Goal: Information Seeking & Learning: Learn about a topic

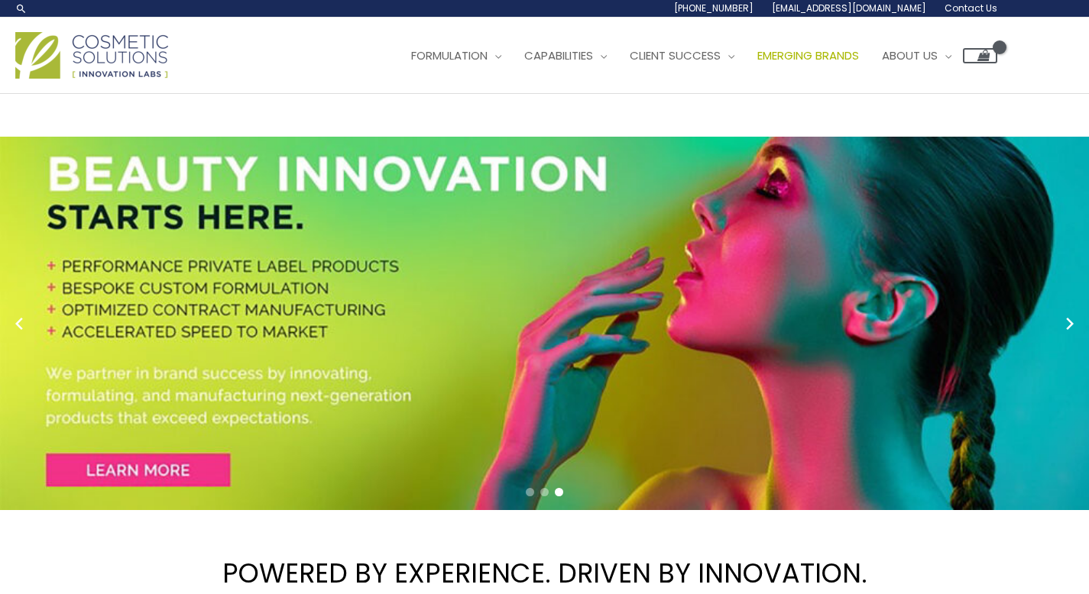
click at [829, 57] on span "Emerging Brands" at bounding box center [808, 55] width 102 height 16
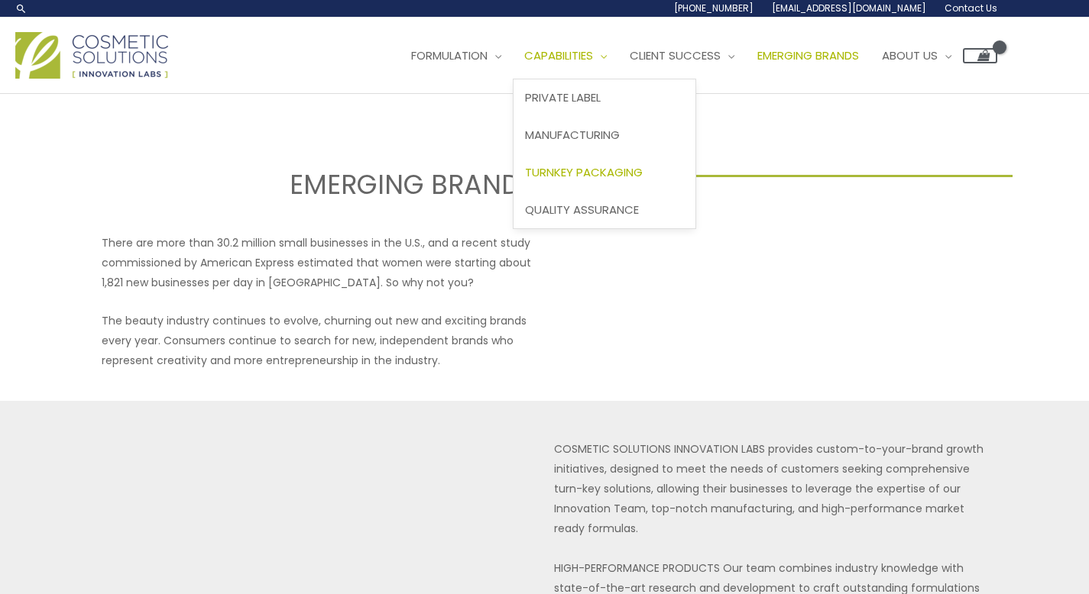
click at [592, 169] on span "Turnkey Packaging" at bounding box center [584, 172] width 118 height 16
click at [601, 99] on span "Private Label" at bounding box center [563, 97] width 76 height 16
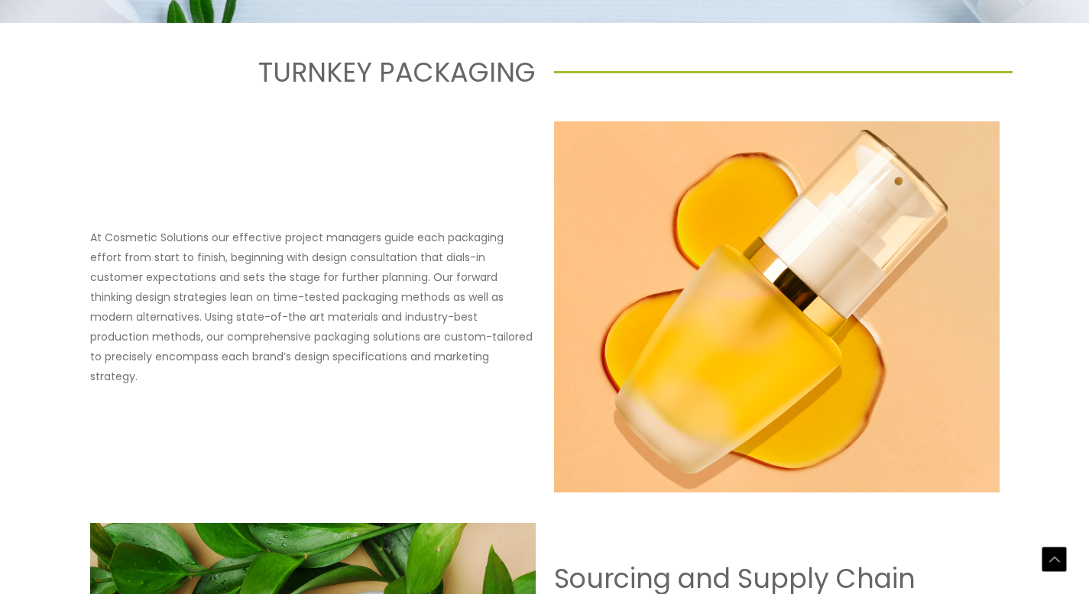
scroll to position [655, 0]
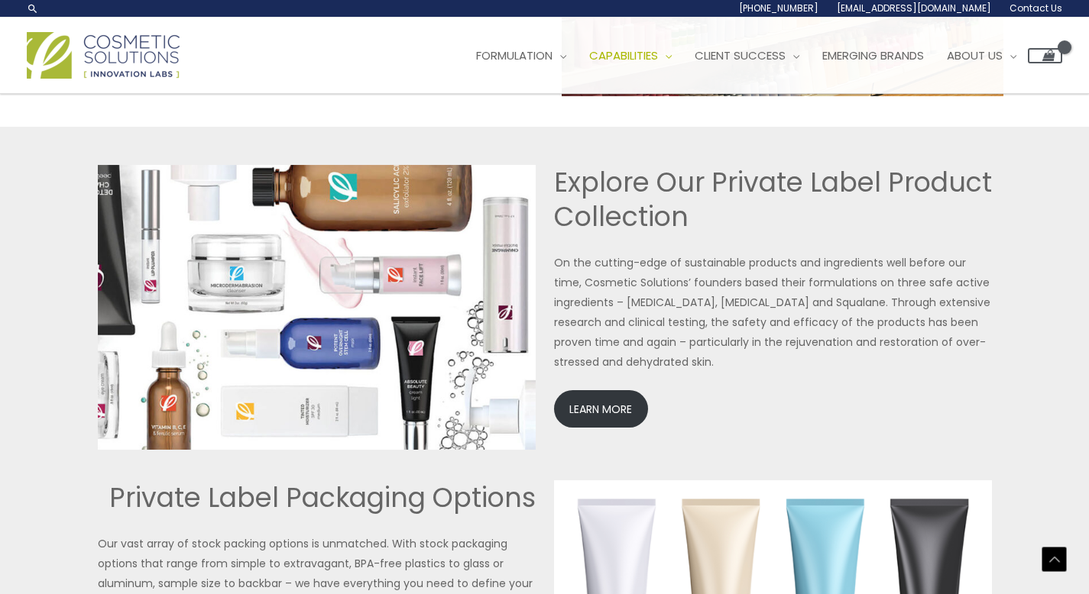
scroll to position [3222, 0]
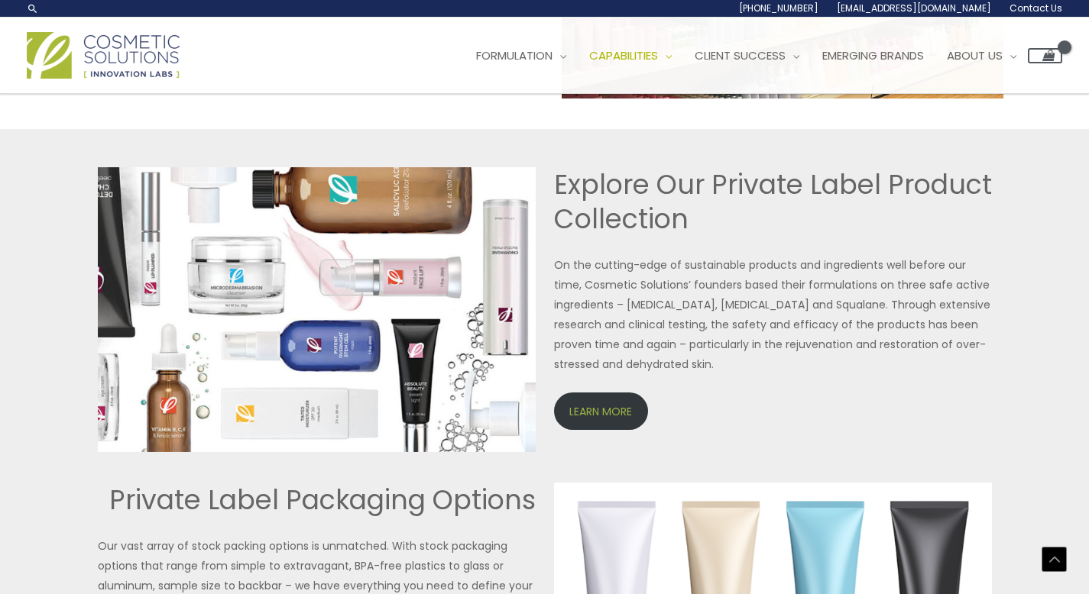
click at [604, 417] on link "LEARN MORE" at bounding box center [601, 411] width 94 height 37
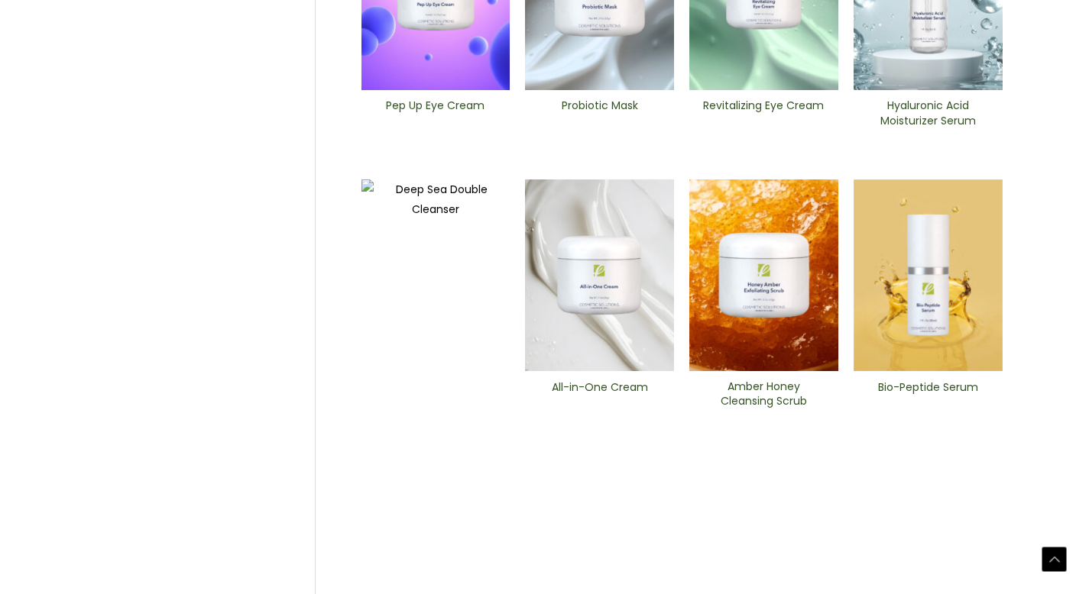
scroll to position [614, 0]
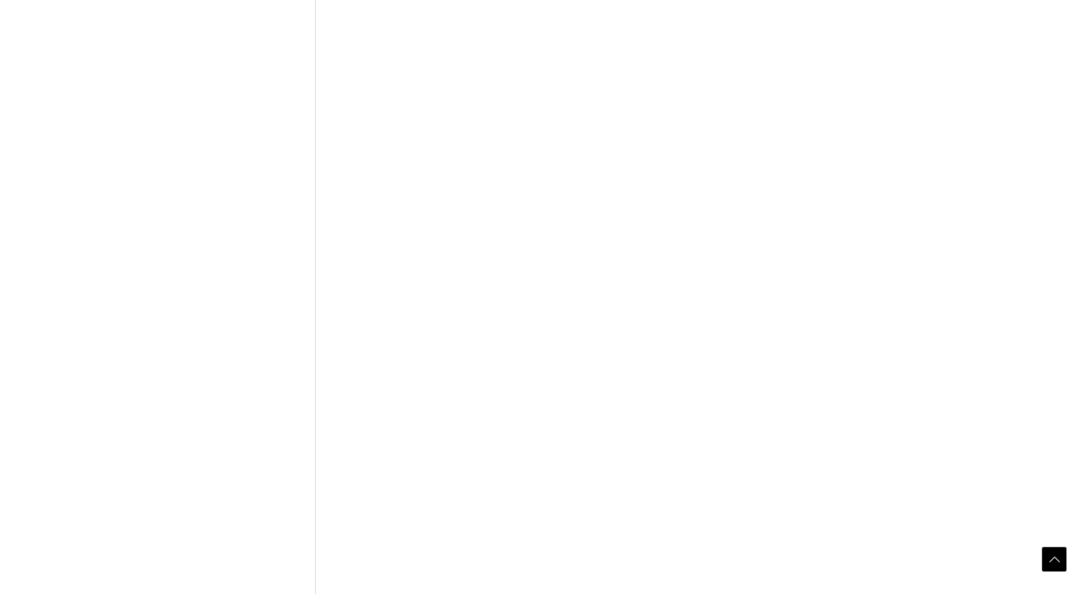
scroll to position [684, 0]
